Goal: Register for event/course

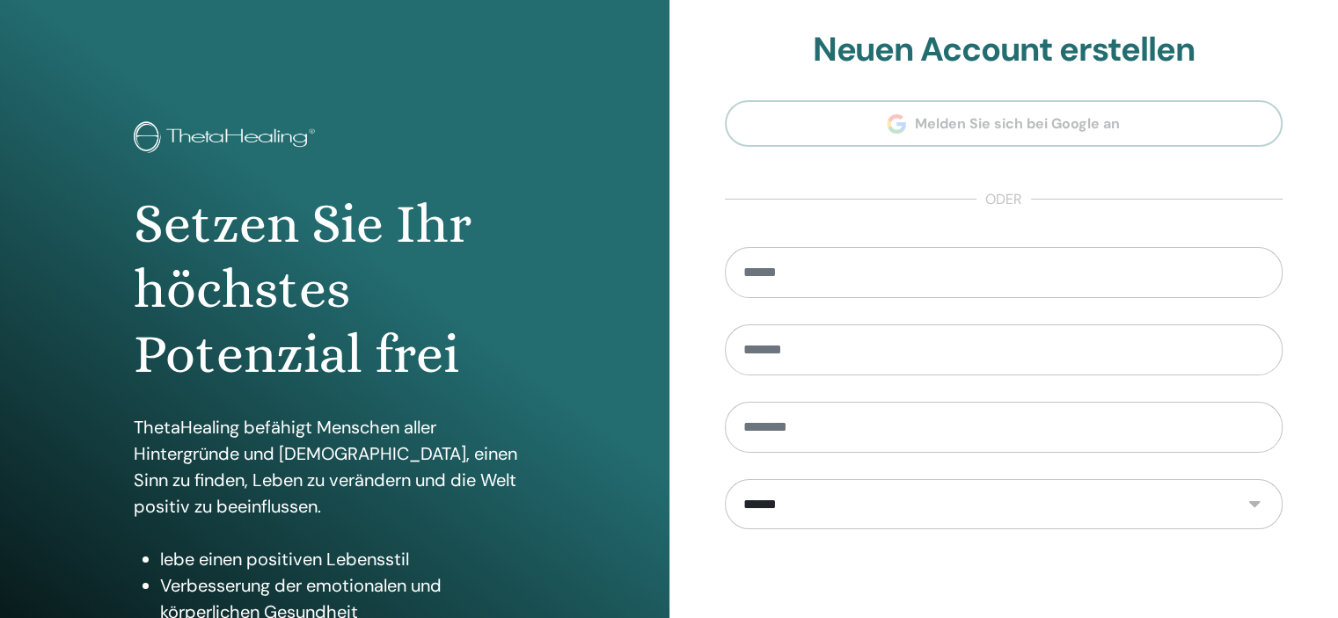
scroll to position [225, 0]
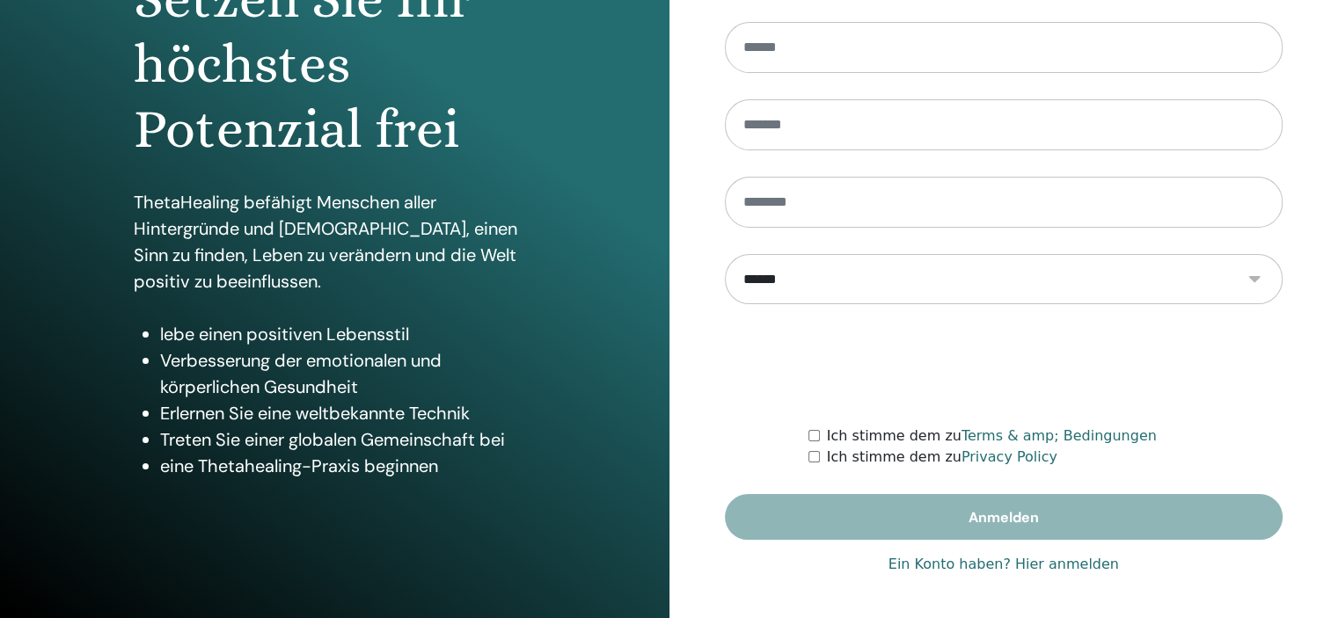
type input "**********"
click at [1063, 550] on div "**********" at bounding box center [1004, 197] width 558 height 784
click at [1061, 562] on link "Ein Konto haben? Hier anmelden" at bounding box center [1003, 564] width 230 height 21
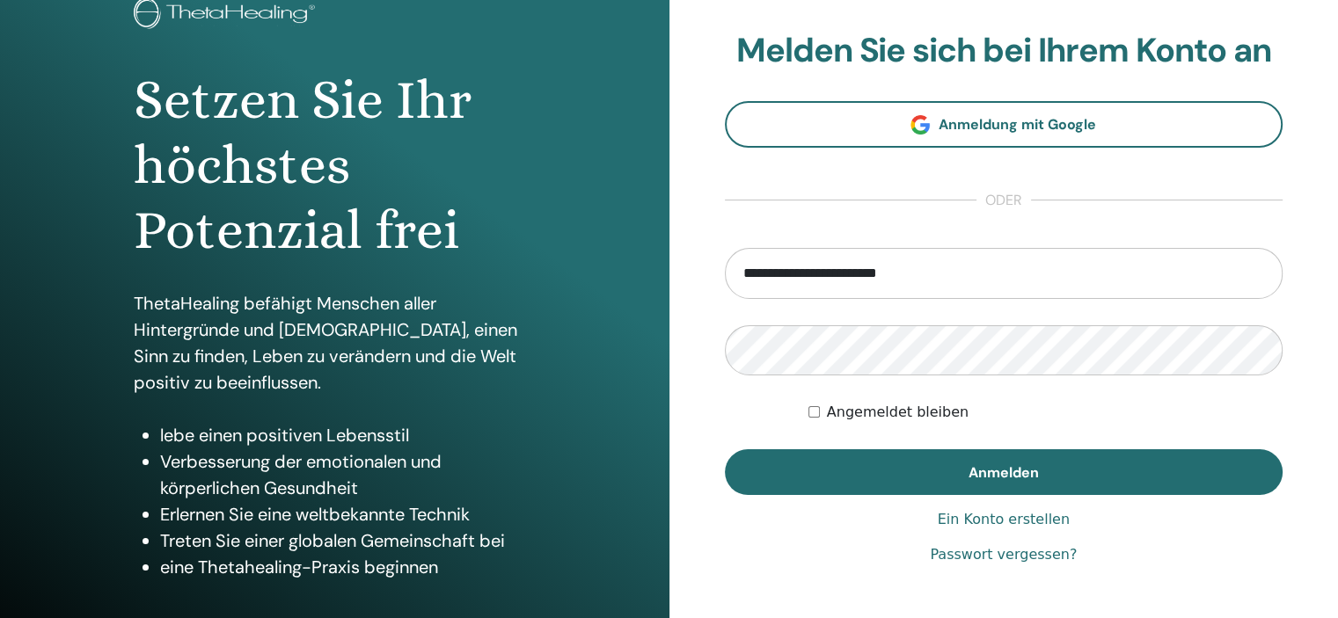
scroll to position [225, 0]
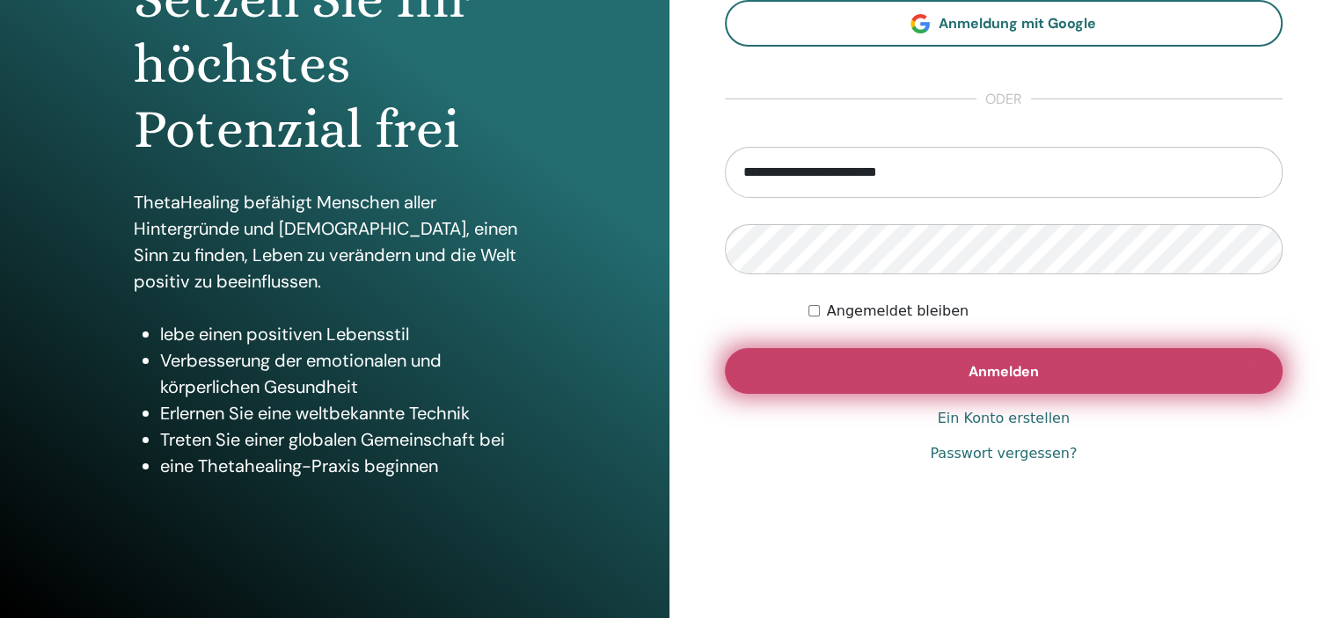
click at [872, 366] on button "Anmelden" at bounding box center [1004, 371] width 558 height 46
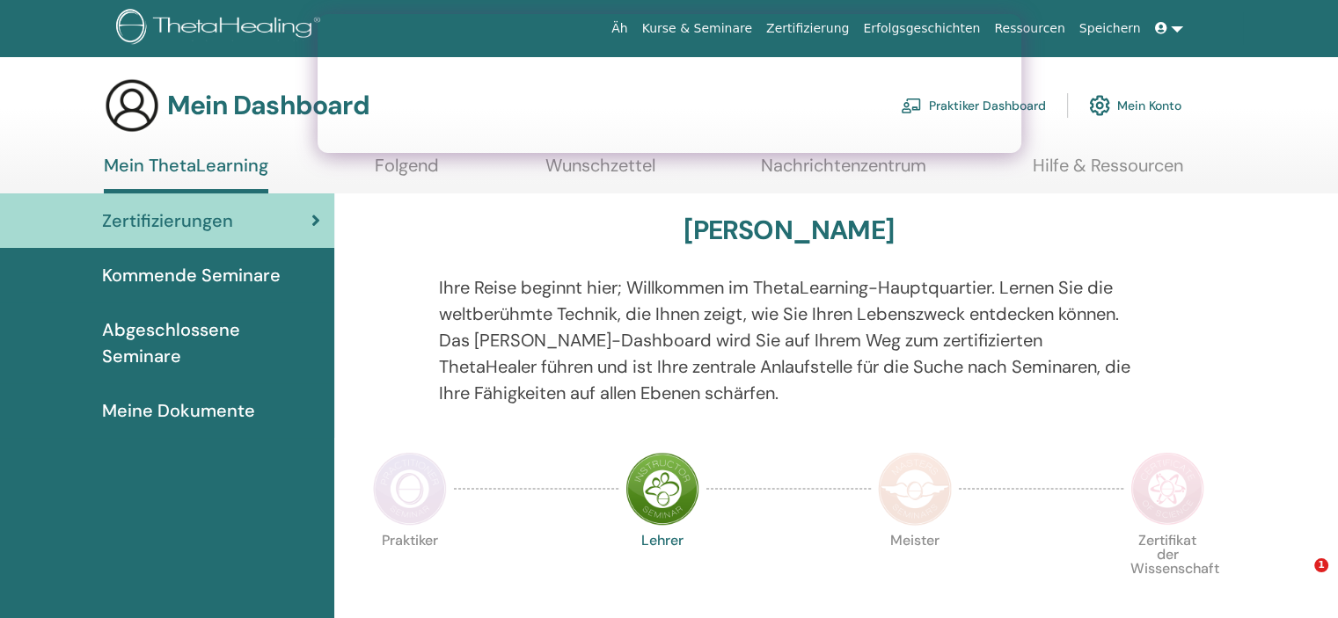
click at [216, 286] on font "Kommende Seminare" at bounding box center [191, 275] width 179 height 23
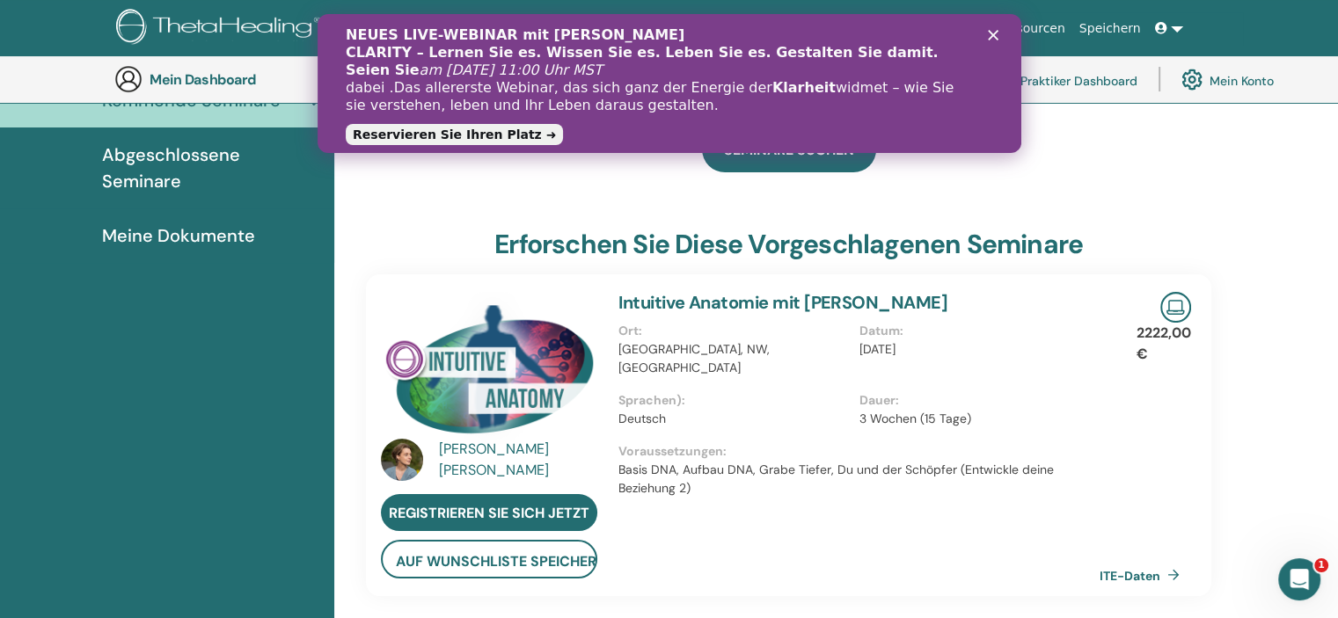
scroll to position [223, 0]
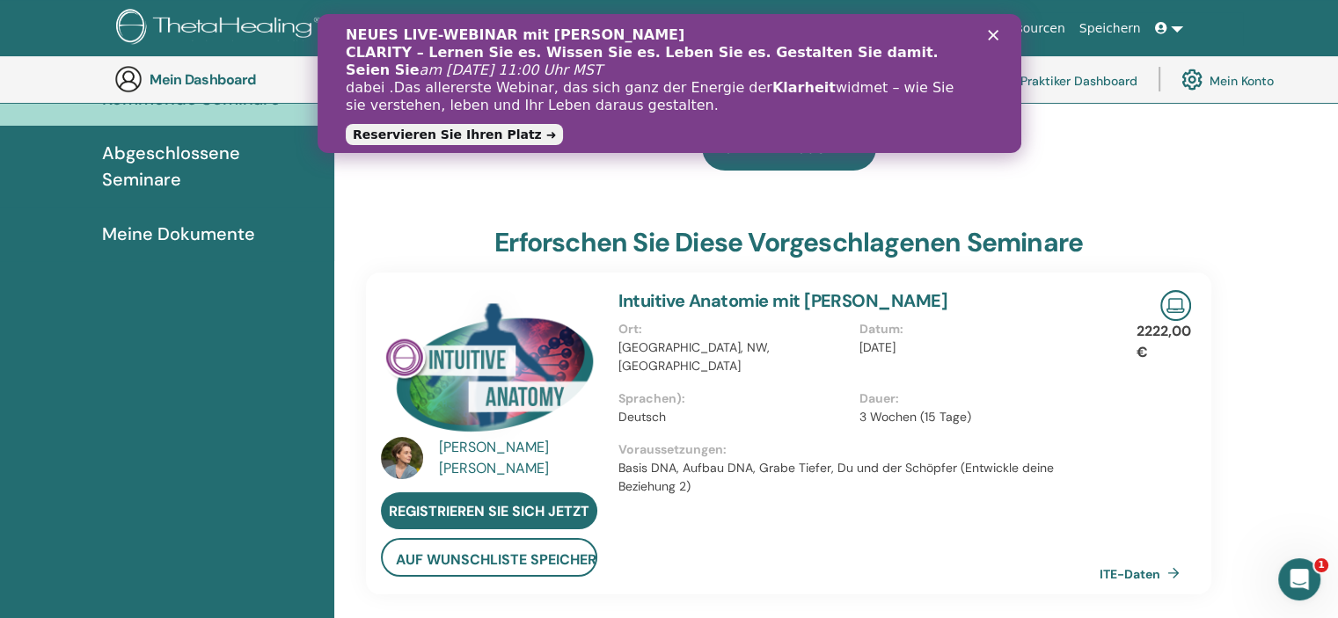
click at [990, 30] on icon "Schließen" at bounding box center [992, 35] width 11 height 11
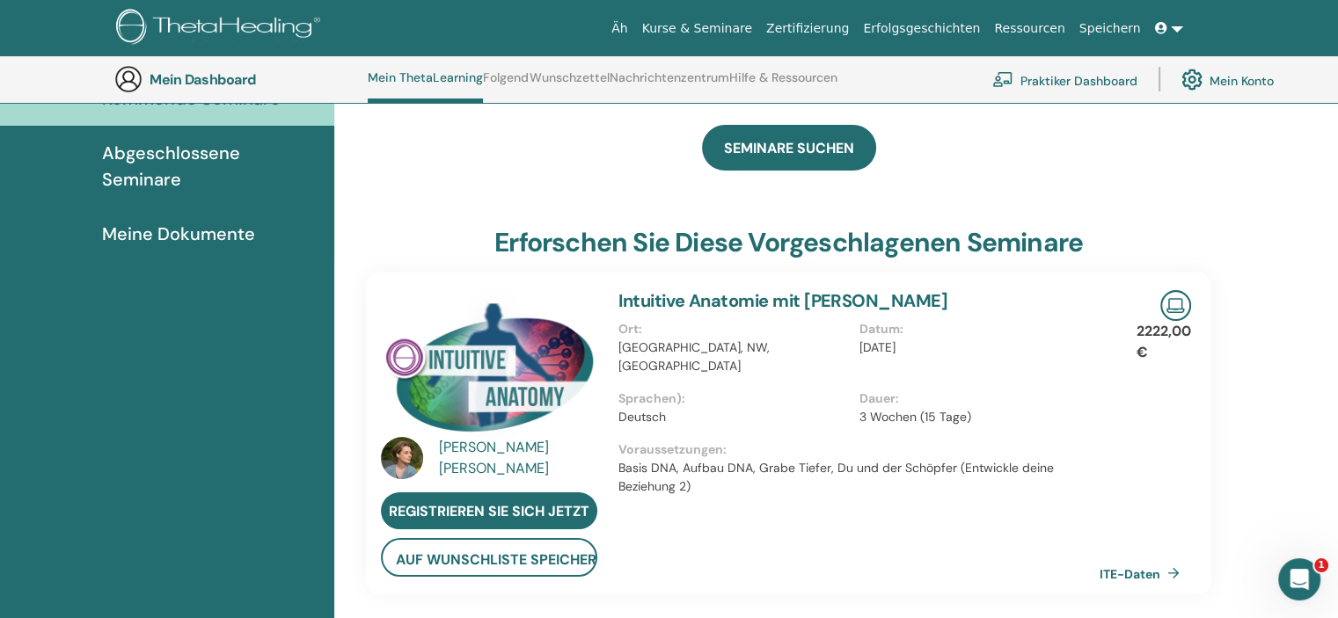
scroll to position [0, 0]
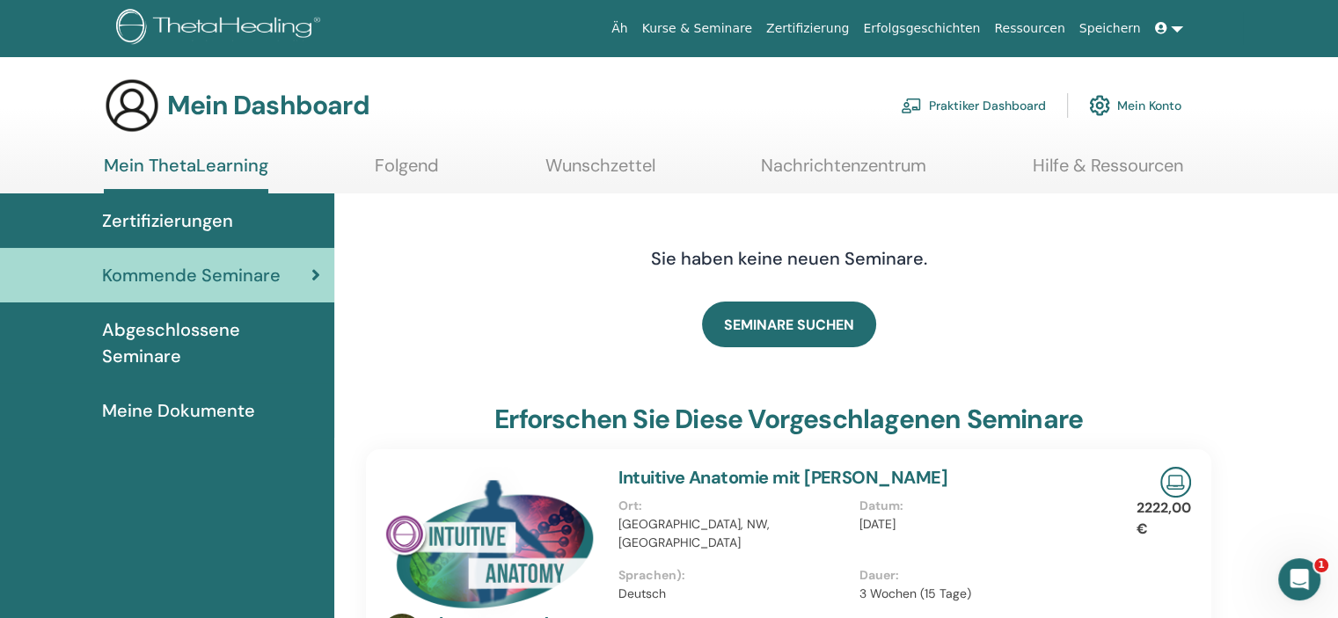
click at [240, 325] on font "Abgeschlossene Seminare" at bounding box center [171, 342] width 138 height 49
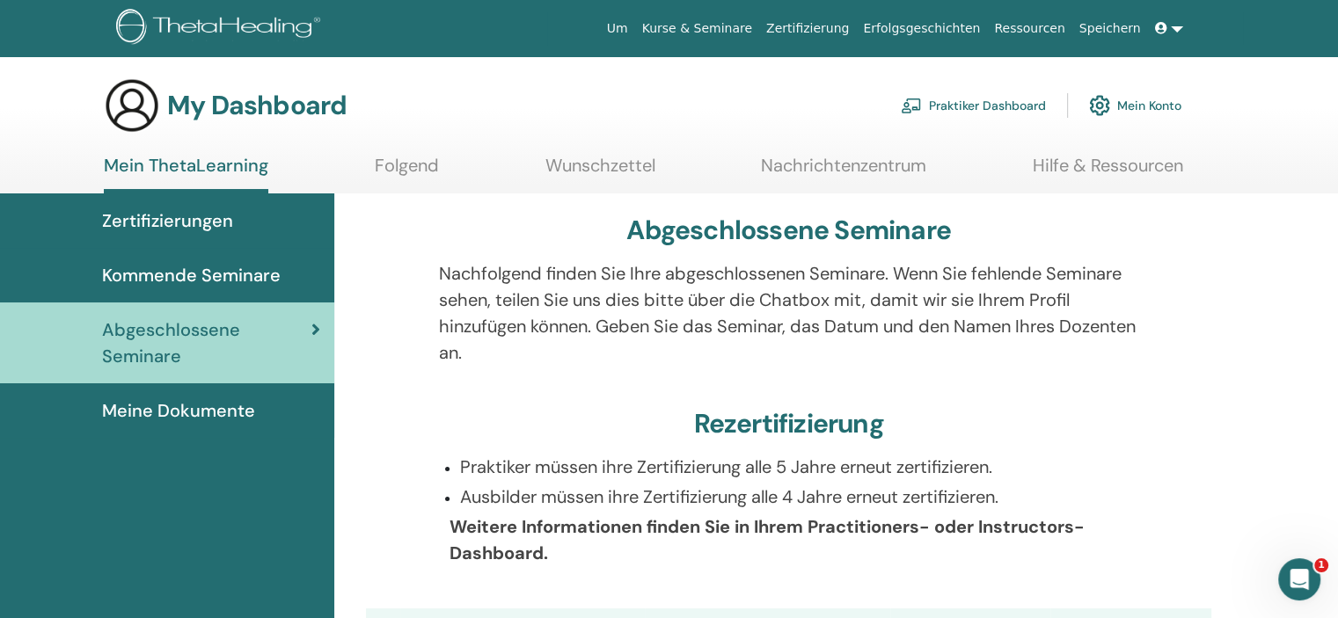
click at [190, 273] on span "Kommende Seminare" at bounding box center [191, 275] width 179 height 26
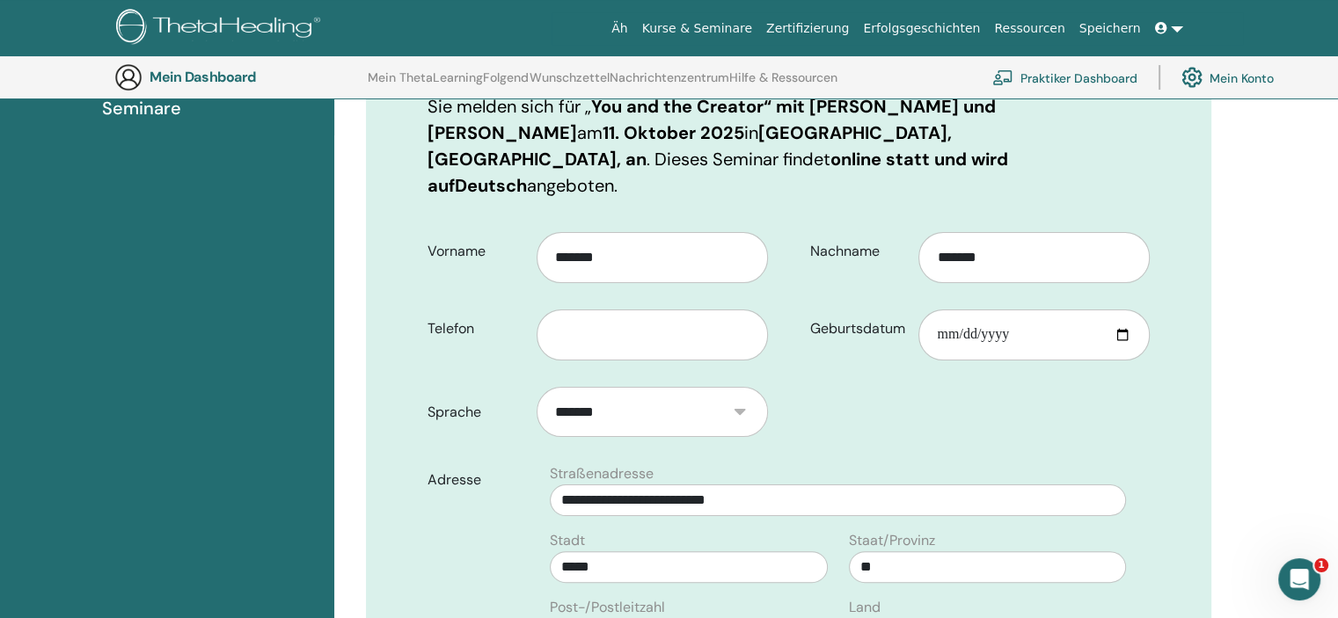
scroll to position [292, 0]
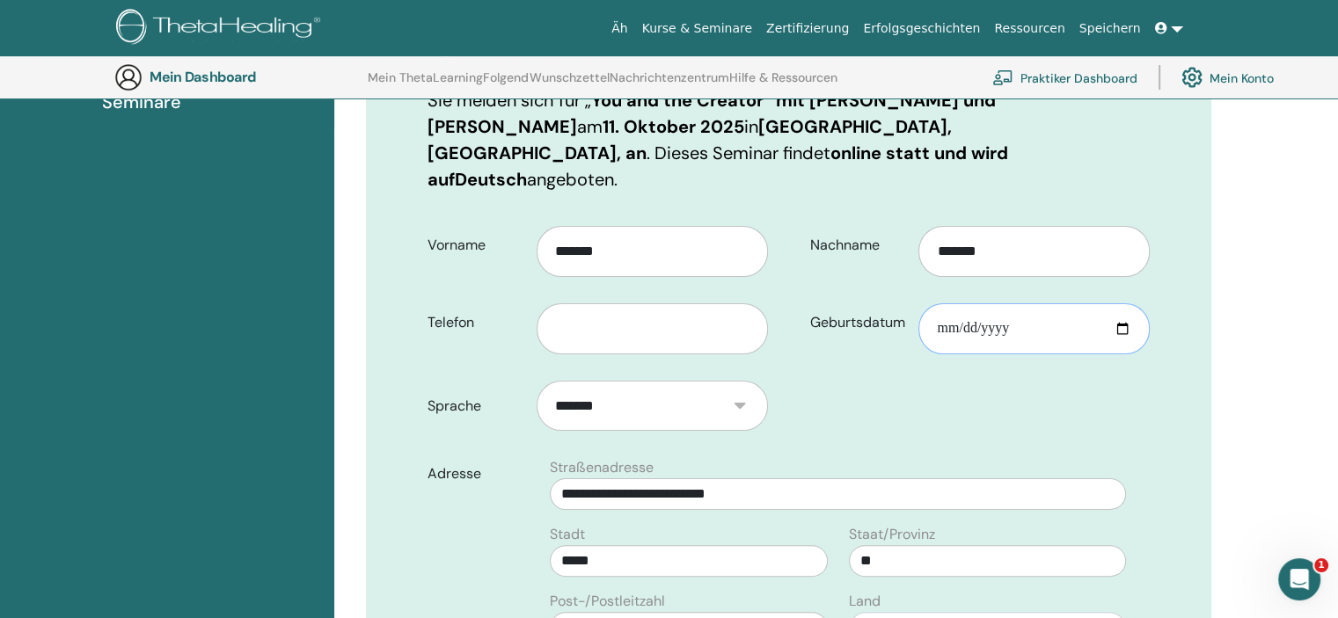
click at [943, 303] on input "Geburtsdatum" at bounding box center [1033, 328] width 231 height 51
click at [942, 303] on input "Geburtsdatum" at bounding box center [1033, 328] width 231 height 51
type input "**********"
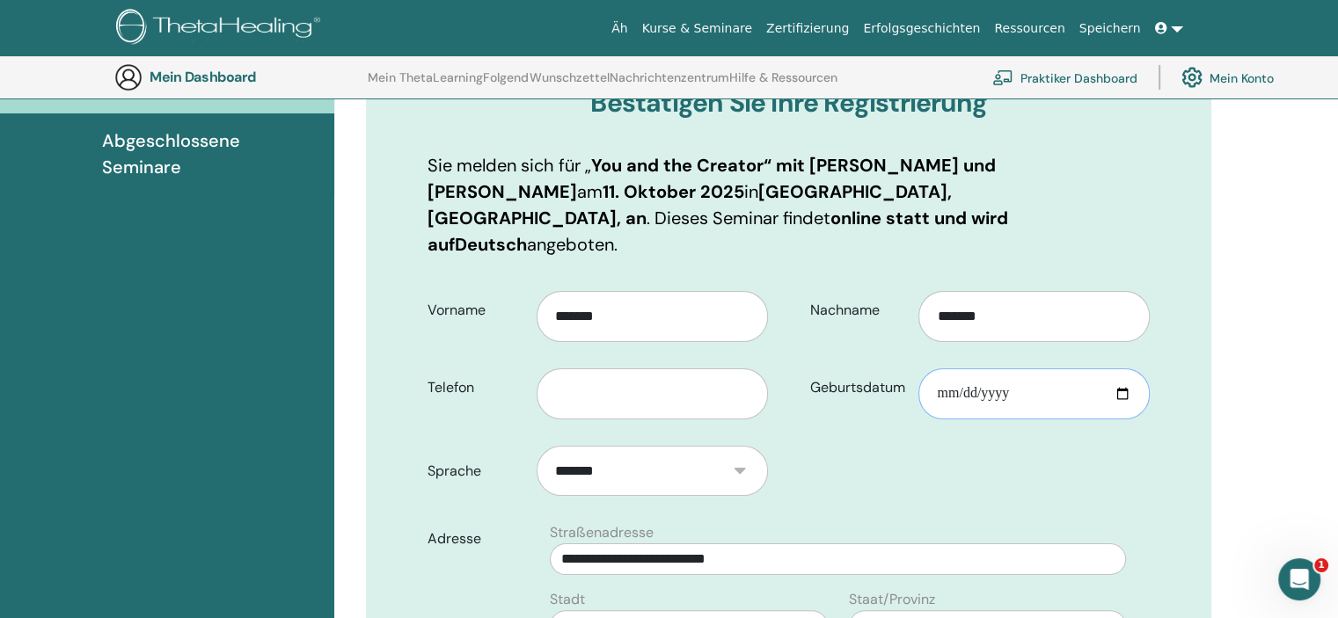
scroll to position [231, 0]
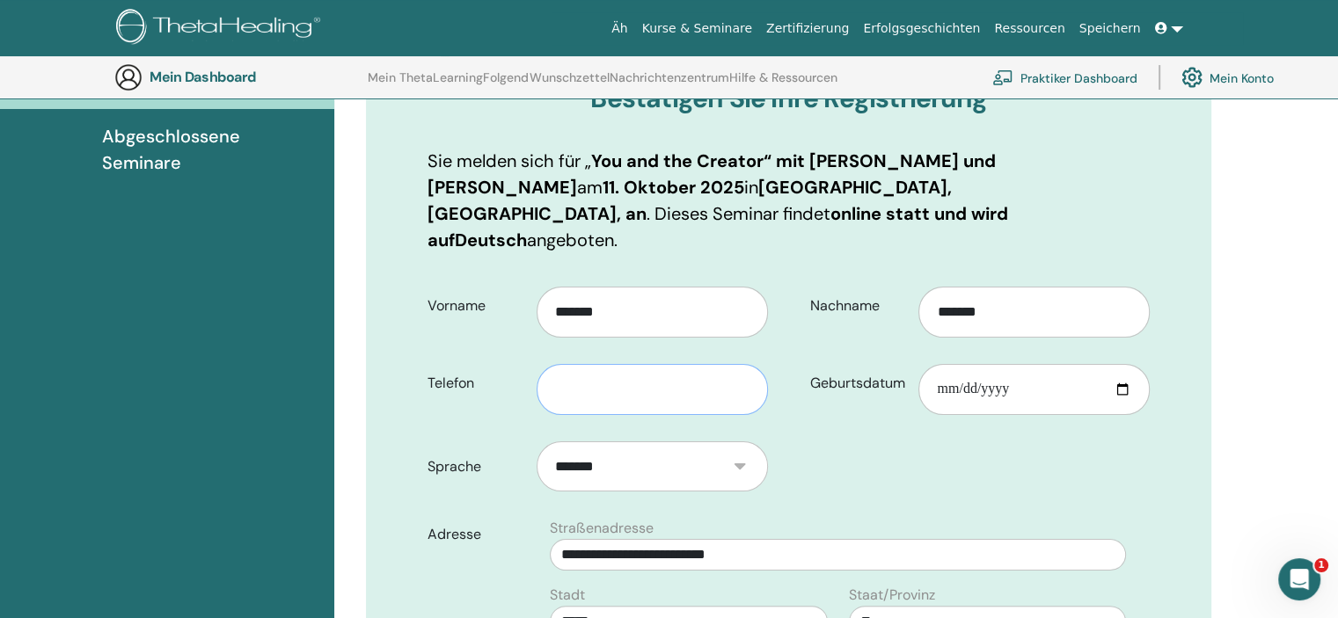
click at [563, 364] on input "text" at bounding box center [651, 389] width 231 height 51
type input "*"
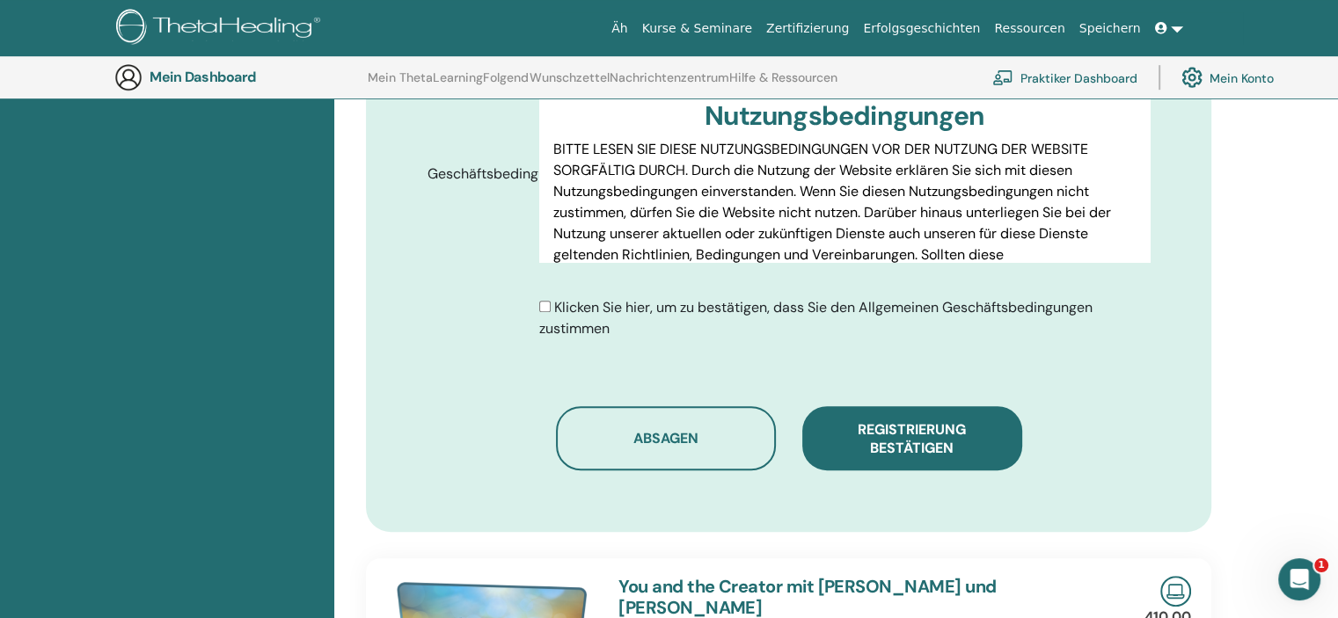
scroll to position [964, 0]
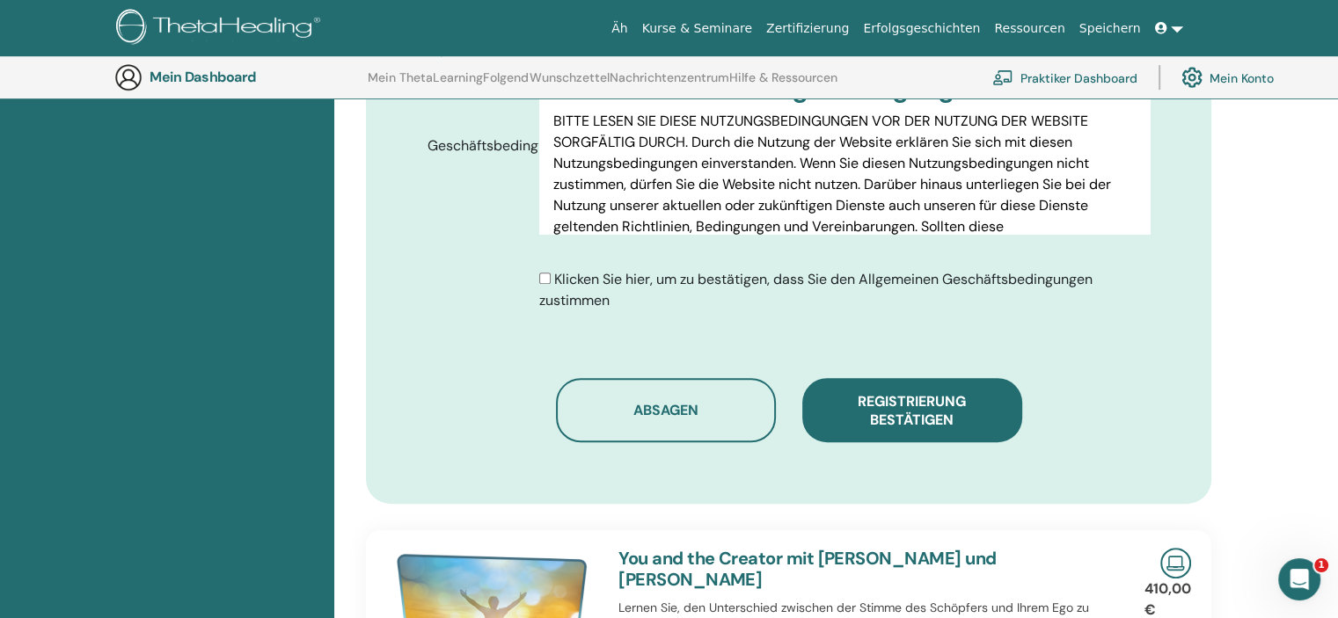
click at [542, 269] on div "Klicken Sie hier, um zu bestätigen, dass Sie den Allgemeinen Geschäftsbedingung…" at bounding box center [844, 290] width 610 height 42
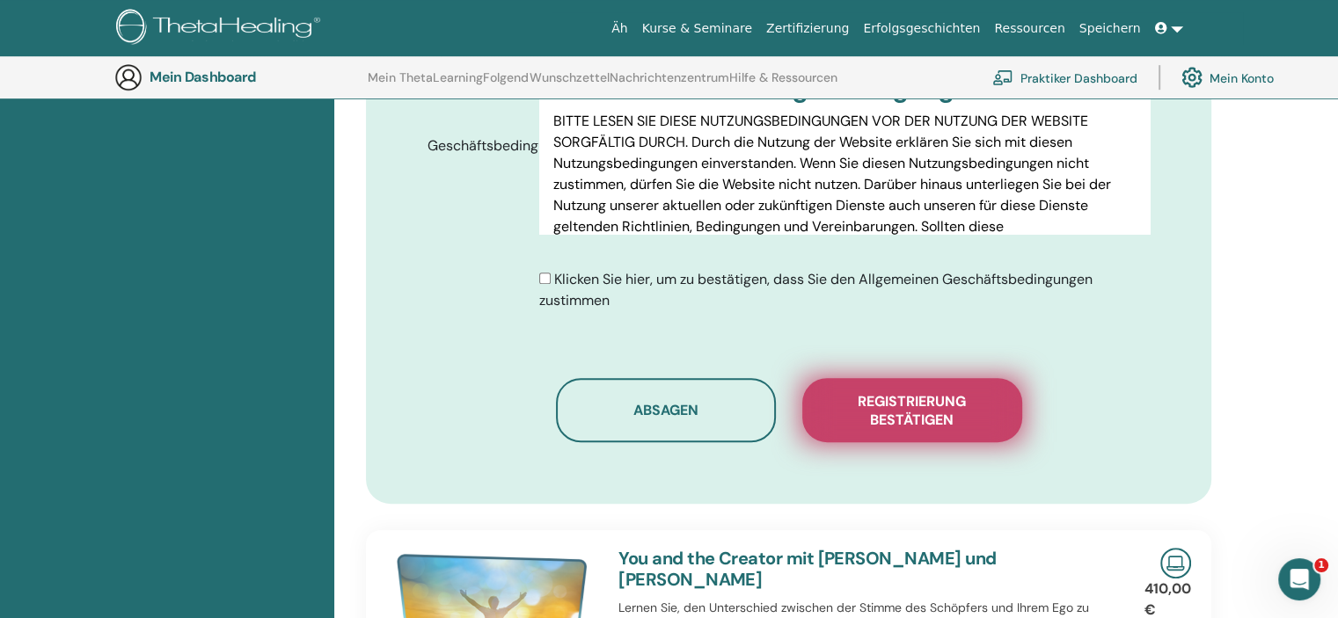
click at [892, 402] on button "Registrierung bestätigen" at bounding box center [912, 410] width 220 height 64
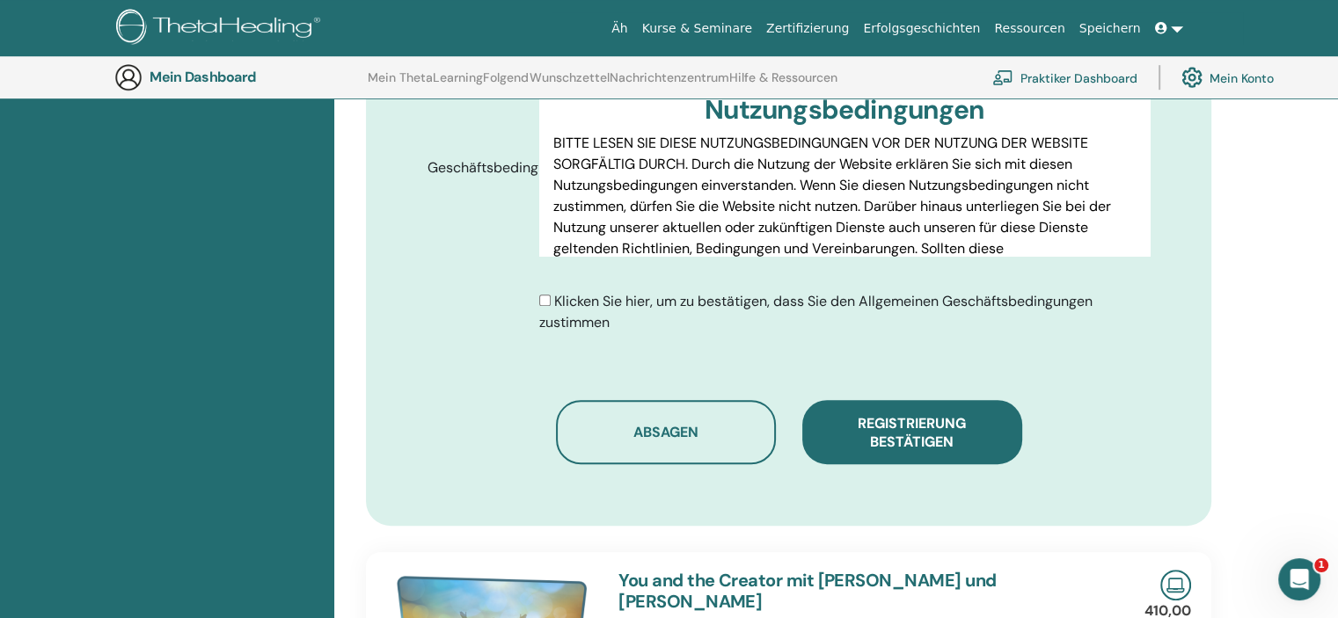
drag, startPoint x: 893, startPoint y: 406, endPoint x: 821, endPoint y: 522, distance: 135.5
click at [821, 522] on div "Bestätigen Sie Ihre Registrierung Sie melden sich für „ You and the Creator“ mi…" at bounding box center [788, 118] width 887 height 1703
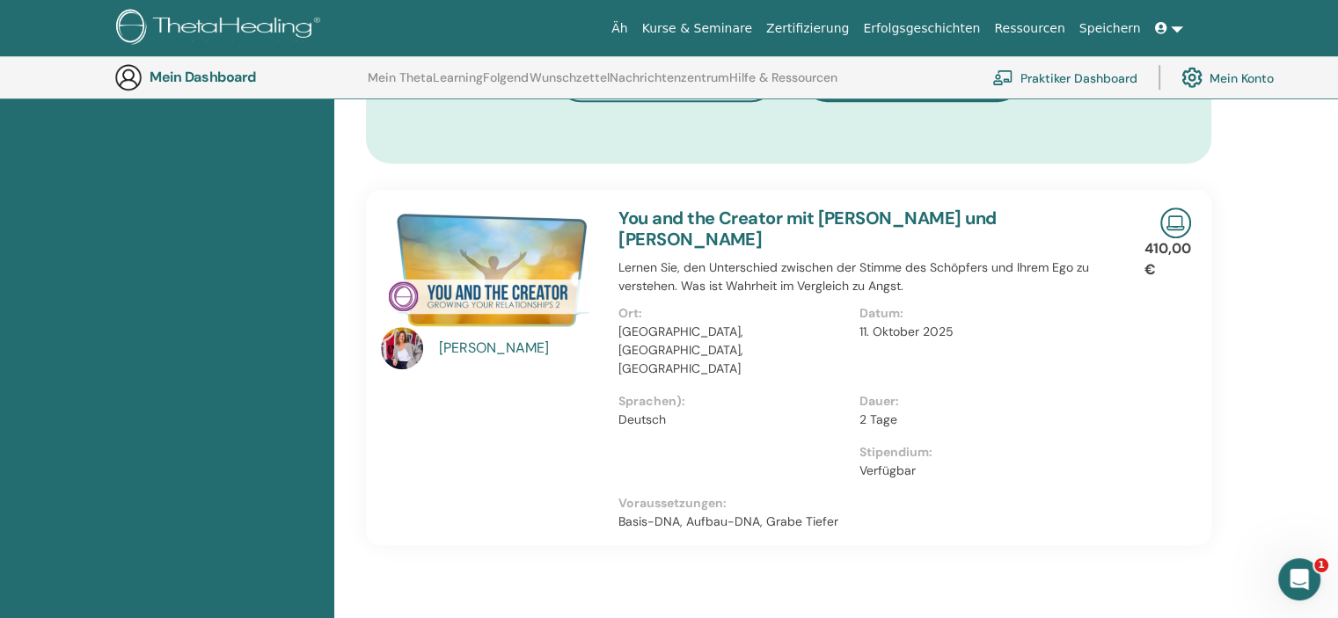
scroll to position [1214, 0]
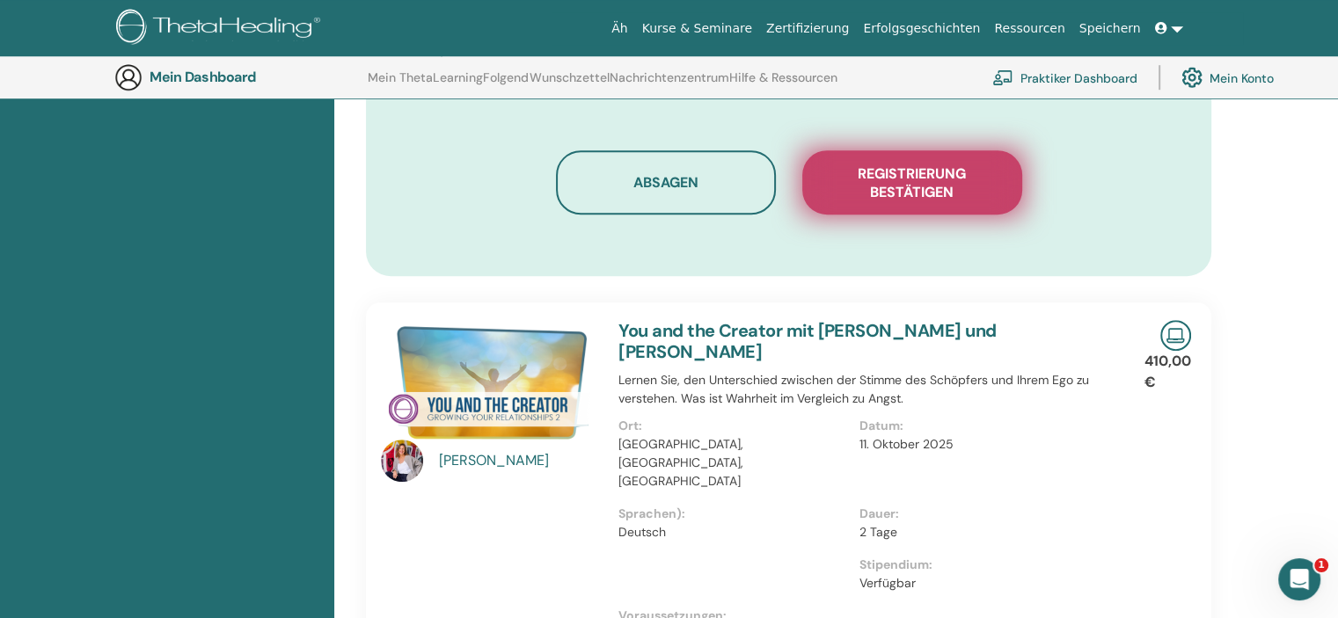
click at [875, 177] on button "Registrierung bestätigen" at bounding box center [912, 182] width 220 height 64
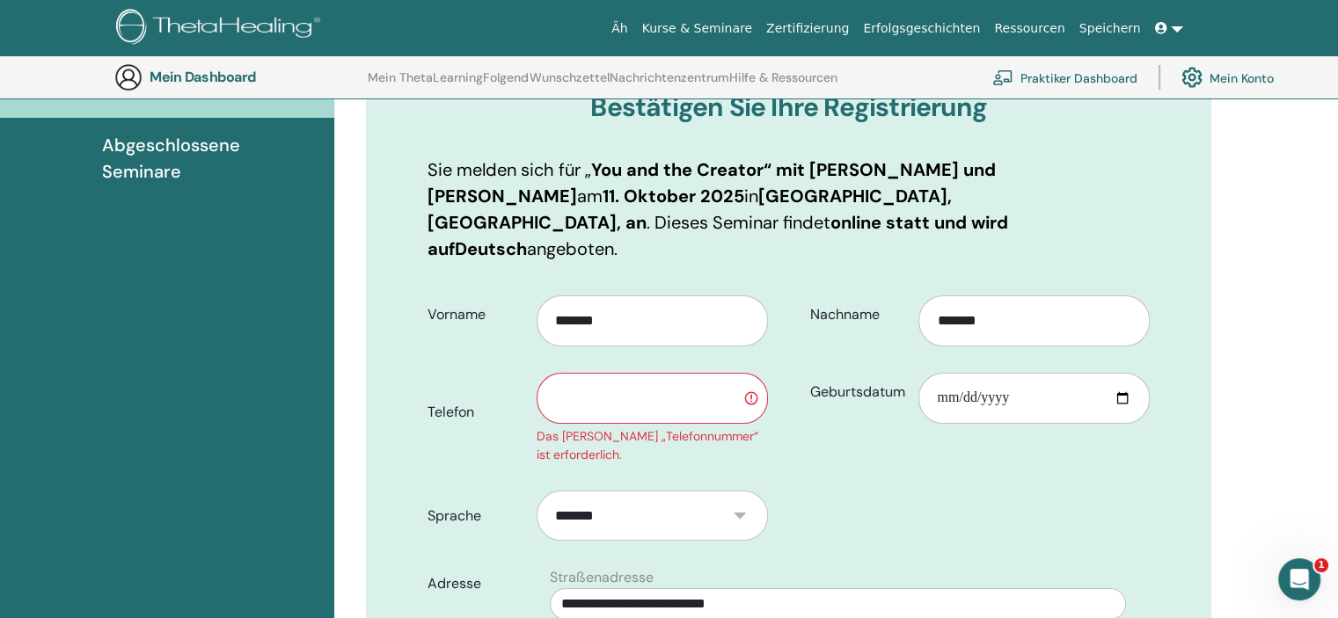
scroll to position [222, 0]
click at [629, 374] on input "text" at bounding box center [651, 399] width 231 height 51
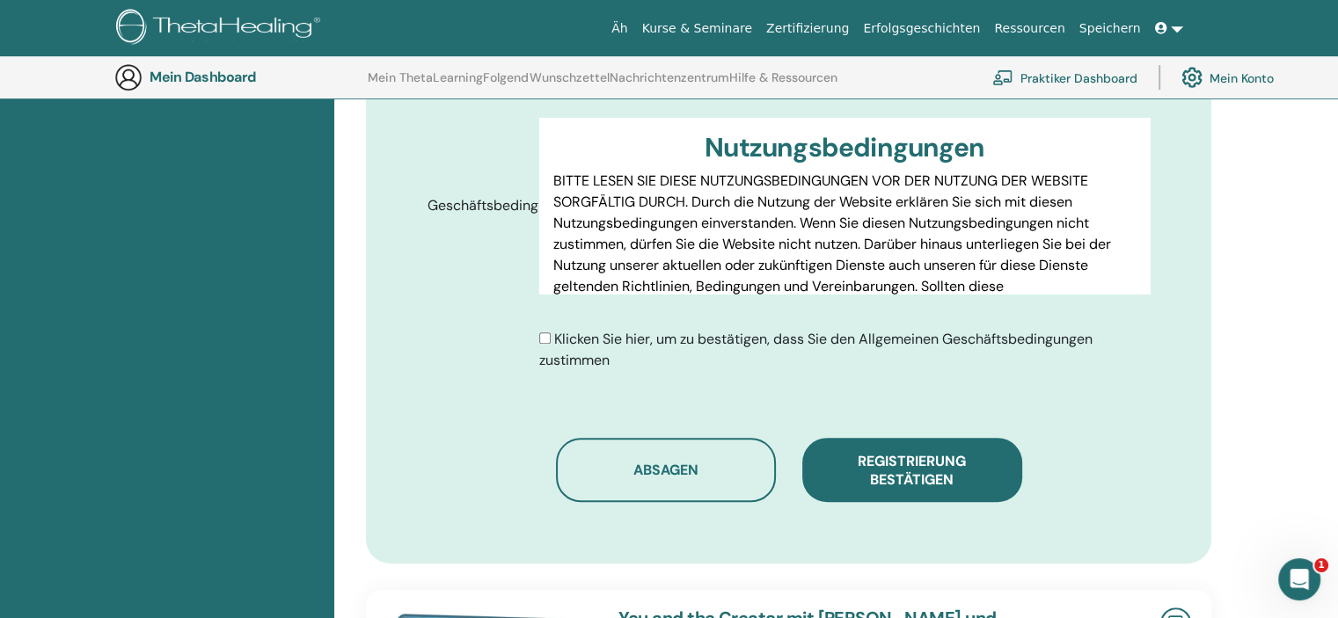
scroll to position [968, 0]
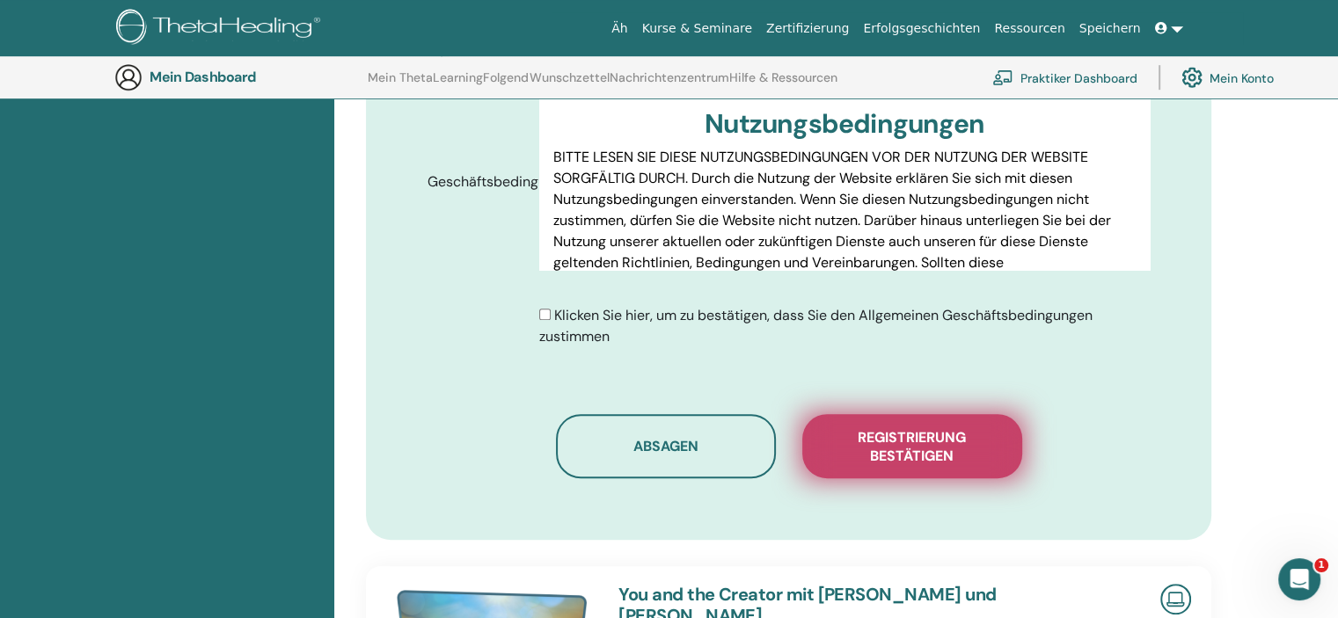
type input "**********"
click at [871, 428] on font "Registrierung bestätigen" at bounding box center [911, 446] width 108 height 37
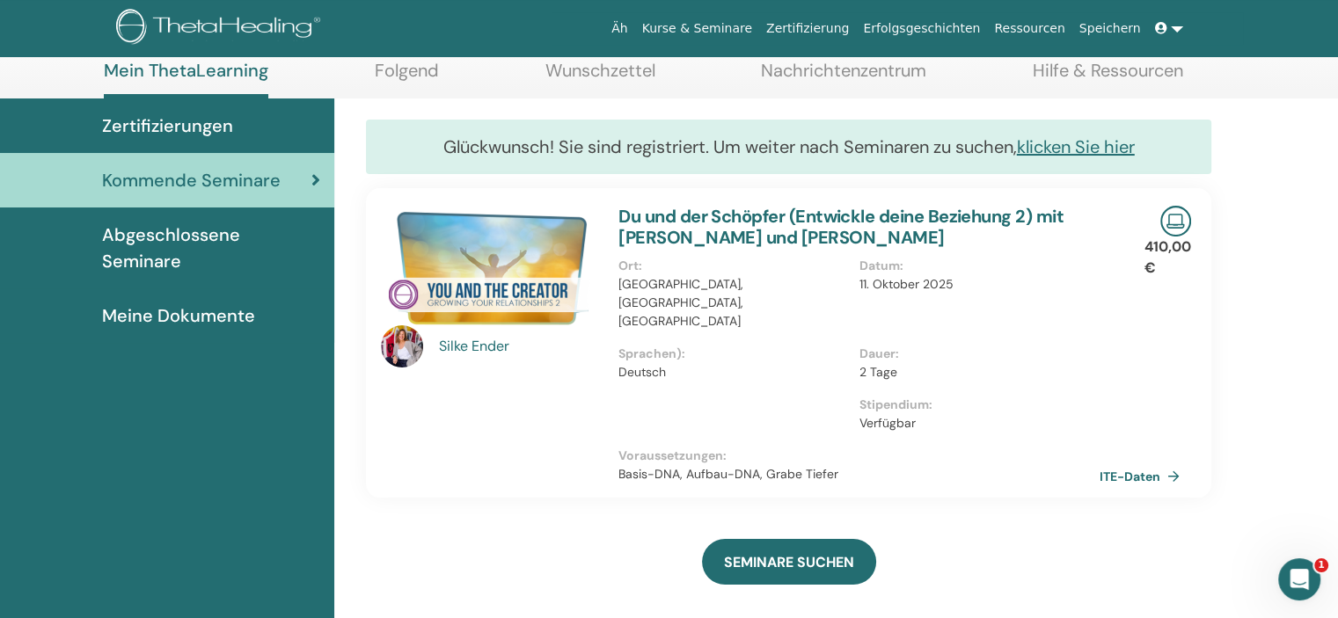
scroll to position [96, 0]
click at [1118, 468] on font "ITE-Daten" at bounding box center [1132, 476] width 61 height 16
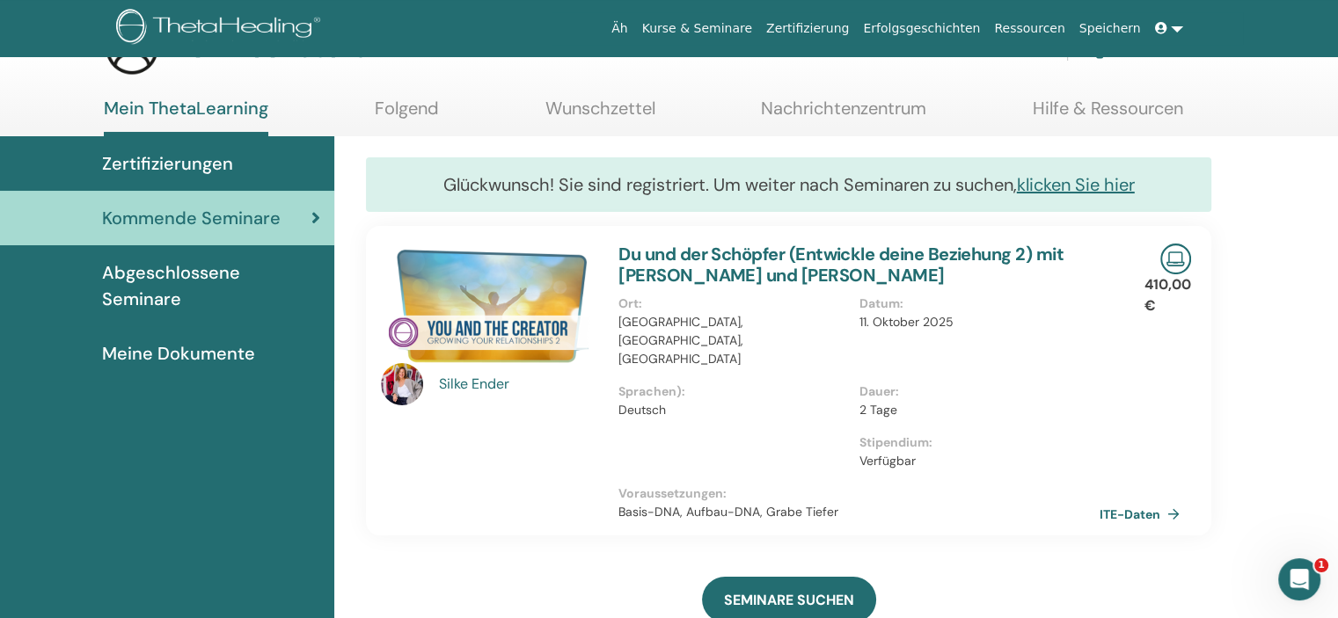
scroll to position [0, 0]
